Goal: Task Accomplishment & Management: Manage account settings

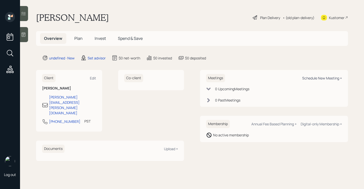
click at [330, 78] on div "Schedule New Meeting +" at bounding box center [322, 78] width 40 height 5
select select "round-[PERSON_NAME]"
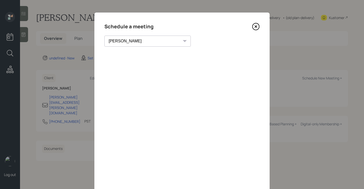
click at [256, 25] on icon at bounding box center [256, 27] width 8 height 8
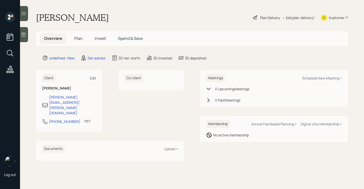
click at [93, 78] on div "Edit" at bounding box center [93, 78] width 6 height 5
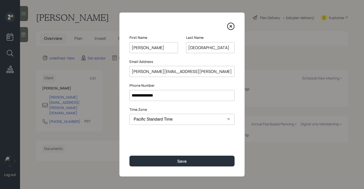
click at [175, 116] on select "Eastern Standard Time Central Standard Time Mountain Standard Time Pacific Stan…" at bounding box center [181, 119] width 105 height 11
select select "America/[GEOGRAPHIC_DATA]"
click at [129, 114] on select "Eastern Standard Time Central Standard Time Mountain Standard Time Pacific Stan…" at bounding box center [181, 119] width 105 height 11
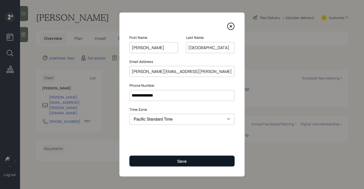
click at [173, 156] on button "Save" at bounding box center [181, 161] width 105 height 11
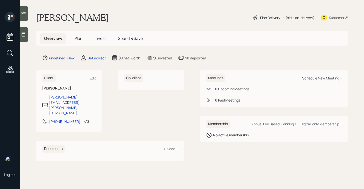
click at [316, 79] on div "Schedule New Meeting +" at bounding box center [322, 78] width 40 height 5
select select "round-[PERSON_NAME]"
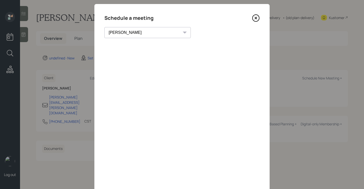
scroll to position [6, 0]
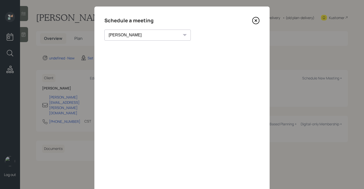
click at [257, 19] on icon at bounding box center [256, 21] width 8 height 8
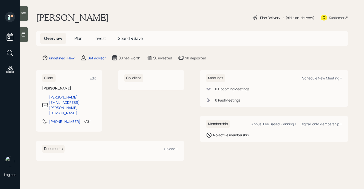
click at [21, 35] on div at bounding box center [24, 34] width 8 height 15
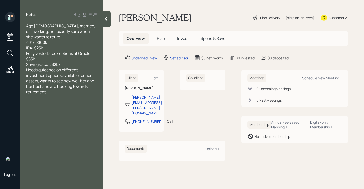
click at [76, 62] on div "Savings acct: $25k" at bounding box center [61, 65] width 71 height 6
click at [105, 23] on div at bounding box center [107, 19] width 8 height 16
